Goal: Task Accomplishment & Management: Complete application form

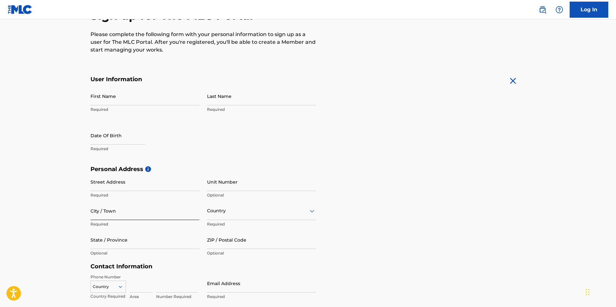
scroll to position [68, 0]
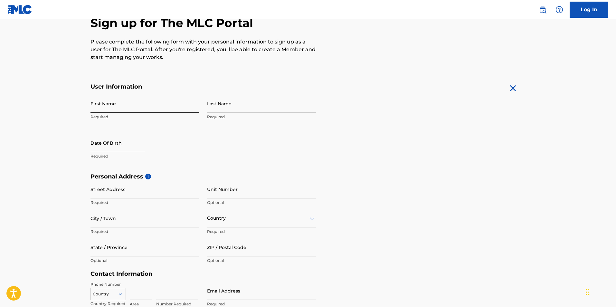
click at [115, 106] on input "First Name" at bounding box center [145, 103] width 109 height 18
type input "[PERSON_NAME]"
type input "[STREET_ADDRESS][PERSON_NAME]"
type input "1108a"
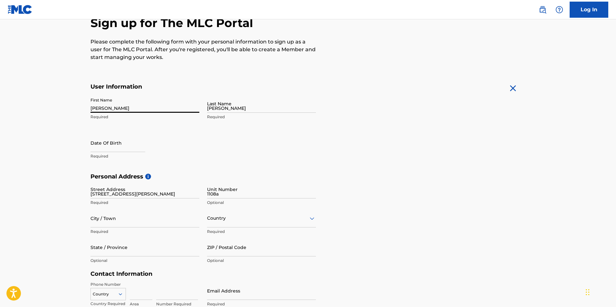
type input "[GEOGRAPHIC_DATA]"
type input "75236"
type input "214"
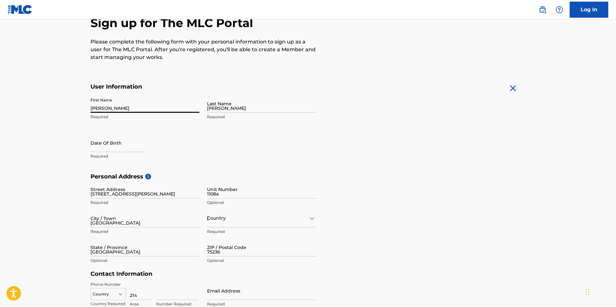
type input "5862632"
type input "[EMAIL_ADDRESS][DOMAIN_NAME]"
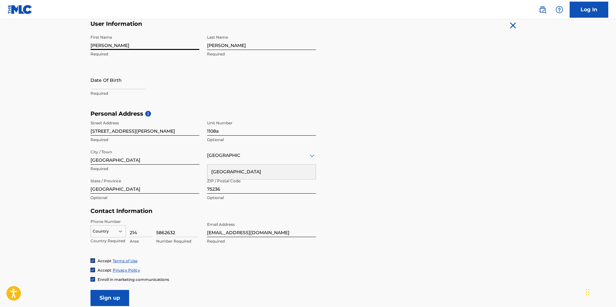
scroll to position [132, 0]
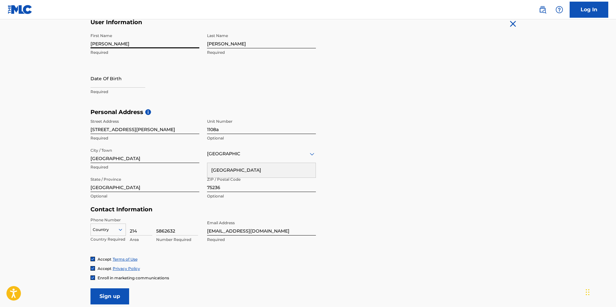
click at [100, 128] on input "[STREET_ADDRESS][PERSON_NAME]" at bounding box center [145, 125] width 109 height 18
type input "[STREET_ADDRESS]"
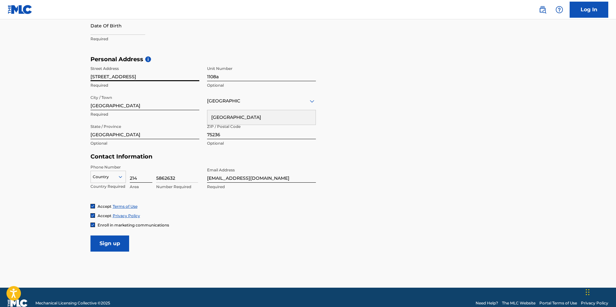
scroll to position [197, 0]
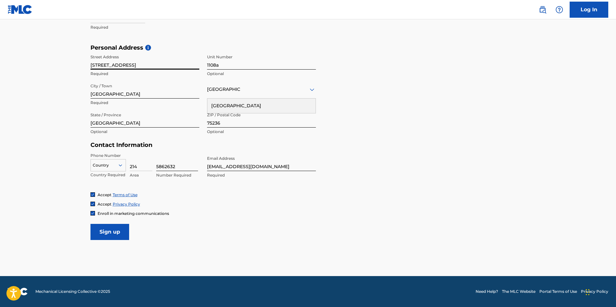
click at [163, 167] on input "5862632" at bounding box center [177, 162] width 42 height 18
type input "5862632"
click at [242, 166] on input "[EMAIL_ADDRESS][DOMAIN_NAME]" at bounding box center [261, 162] width 109 height 18
type input "[EMAIL_ADDRESS][DOMAIN_NAME]"
click at [109, 231] on input "Sign up" at bounding box center [110, 232] width 39 height 16
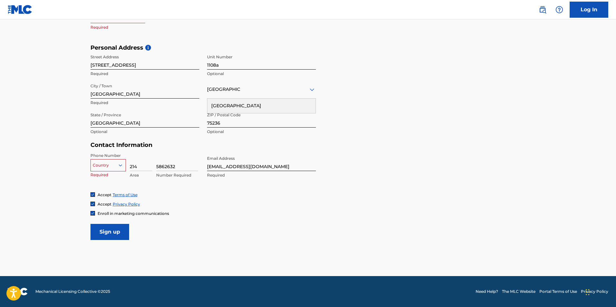
click at [115, 163] on div at bounding box center [108, 165] width 35 height 7
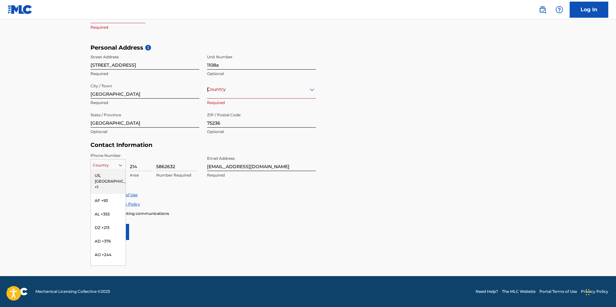
click at [109, 173] on div "US, [GEOGRAPHIC_DATA] +1" at bounding box center [108, 181] width 35 height 25
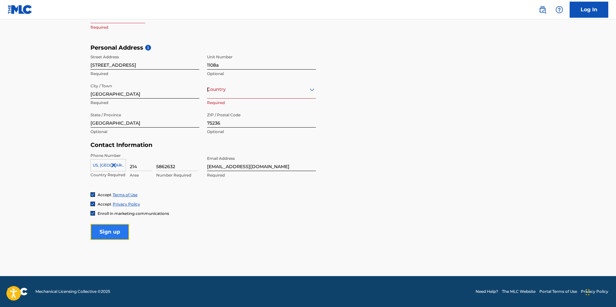
click at [109, 228] on input "Sign up" at bounding box center [110, 232] width 39 height 16
click at [241, 91] on div "[GEOGRAPHIC_DATA]" at bounding box center [261, 89] width 109 height 8
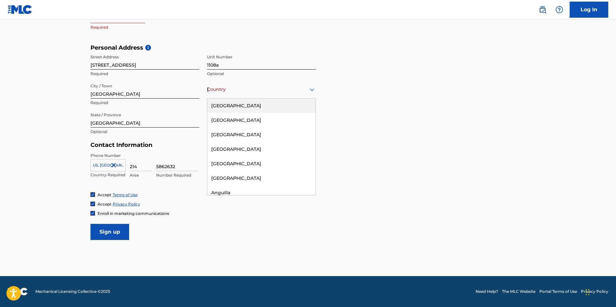
drag, startPoint x: 233, startPoint y: 103, endPoint x: 231, endPoint y: 108, distance: 5.3
click at [233, 104] on div "[GEOGRAPHIC_DATA]" at bounding box center [262, 106] width 108 height 14
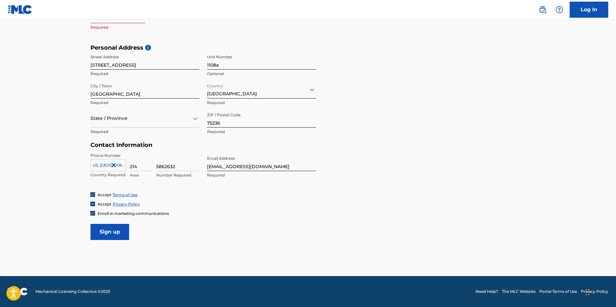
click at [189, 120] on div at bounding box center [145, 118] width 109 height 8
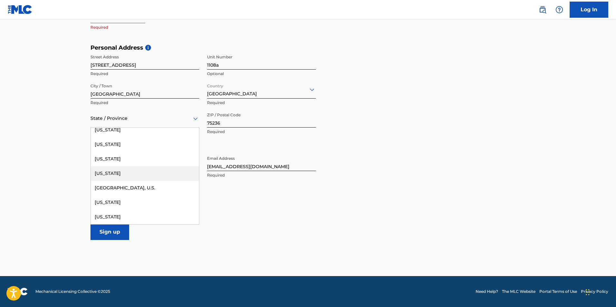
scroll to position [677, 0]
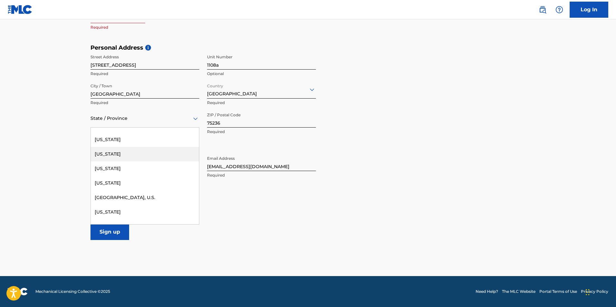
click at [115, 152] on div "[US_STATE]" at bounding box center [145, 154] width 108 height 14
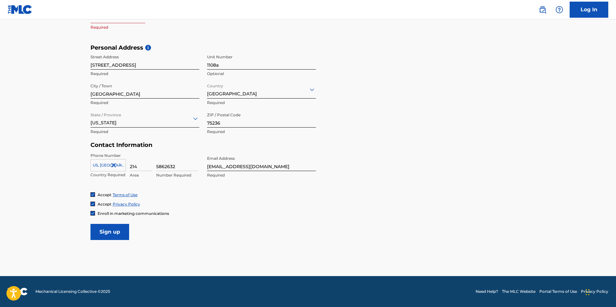
click at [162, 193] on div "Accept Terms of Use" at bounding box center [309, 194] width 436 height 5
click at [107, 230] on input "Sign up" at bounding box center [110, 232] width 39 height 16
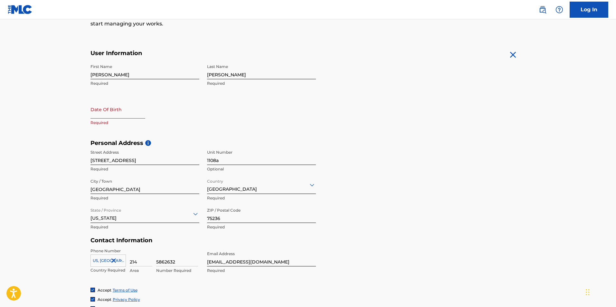
scroll to position [100, 0]
select select "8"
select select "2025"
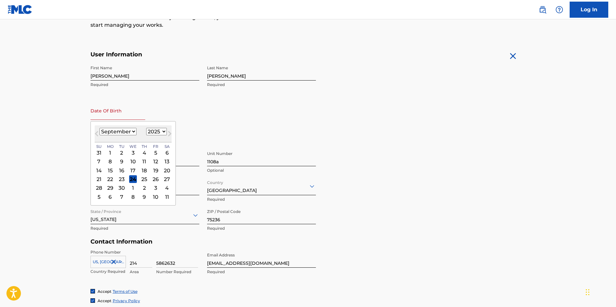
click at [106, 114] on input "text" at bounding box center [118, 110] width 55 height 18
type input "[DATE]"
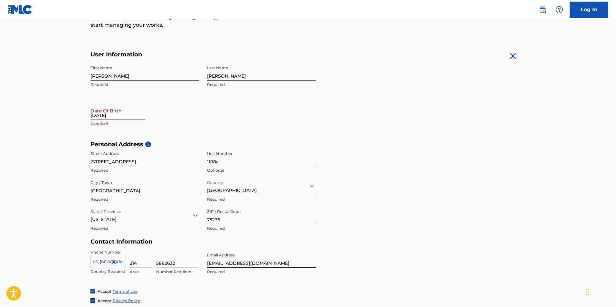
click at [209, 127] on div "First Name [PERSON_NAME] Required Last Name [PERSON_NAME] Required Date Of Birt…" at bounding box center [204, 101] width 226 height 79
select select "8"
select select "2025"
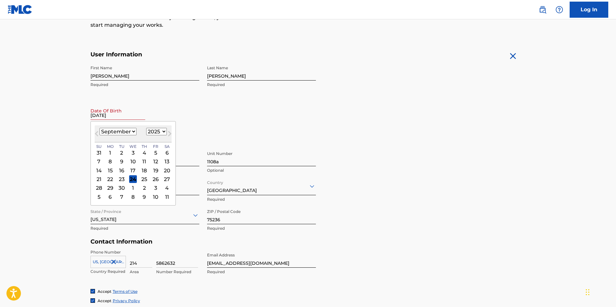
click at [133, 118] on input "[DATE]" at bounding box center [118, 110] width 55 height 18
click at [106, 133] on select "January February March April May June July August September October November De…" at bounding box center [118, 131] width 37 height 7
select select "6"
click at [100, 128] on select "January February March April May June July August September October November De…" at bounding box center [118, 131] width 37 height 7
click at [151, 133] on select "1899 1900 1901 1902 1903 1904 1905 1906 1907 1908 1909 1910 1911 1912 1913 1914…" at bounding box center [156, 131] width 21 height 7
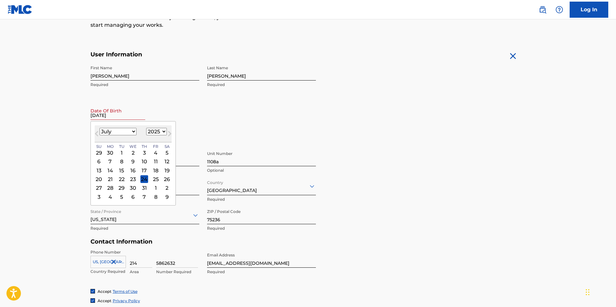
select select "1980"
click at [146, 128] on select "1899 1900 1901 1902 1903 1904 1905 1906 1907 1908 1909 1910 1911 1912 1913 1914…" at bounding box center [156, 131] width 21 height 7
click at [102, 179] on div "20" at bounding box center [99, 179] width 8 height 8
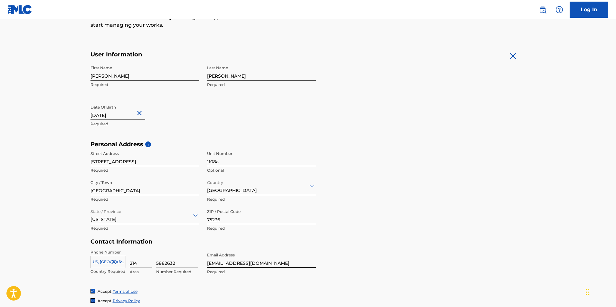
click at [191, 131] on div "First Name [PERSON_NAME] Required Last Name [PERSON_NAME] Required Date Of Birt…" at bounding box center [204, 101] width 226 height 79
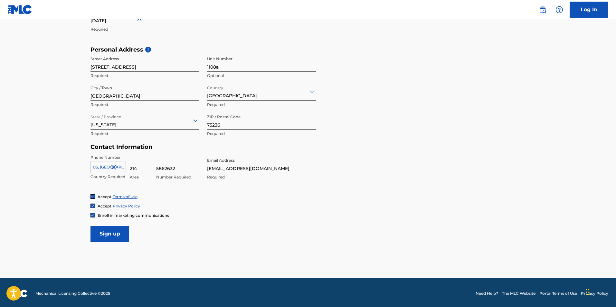
scroll to position [197, 0]
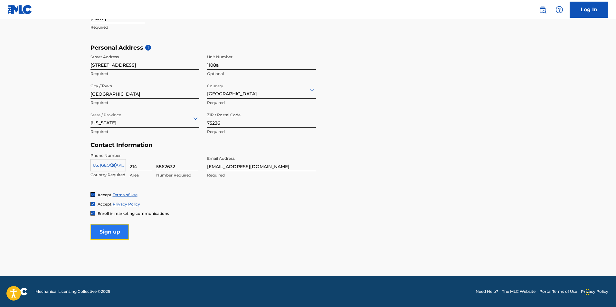
click at [116, 227] on input "Sign up" at bounding box center [110, 232] width 39 height 16
